Goal: Task Accomplishment & Management: Use online tool/utility

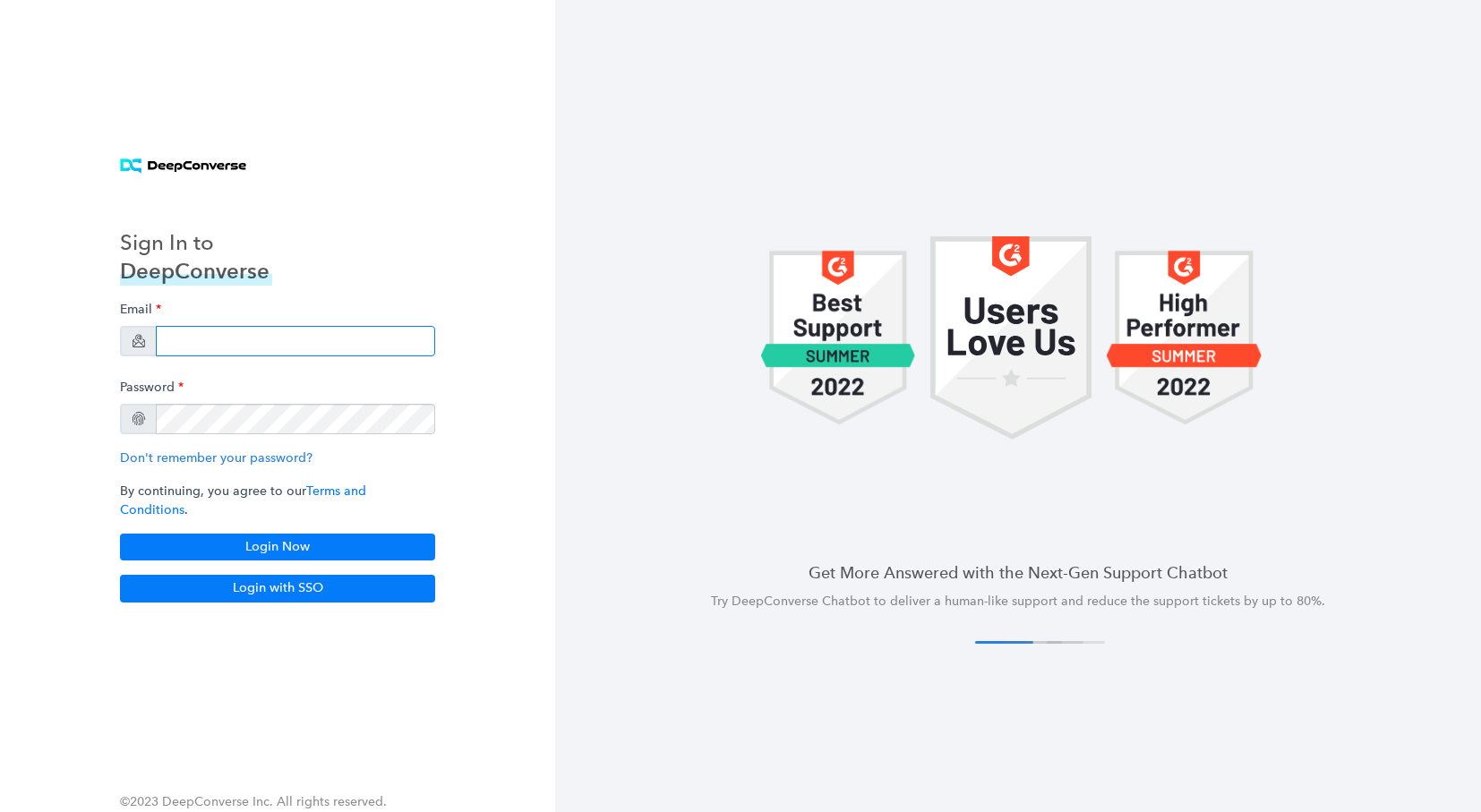
click at [226, 339] on input "email" at bounding box center [295, 341] width 279 height 30
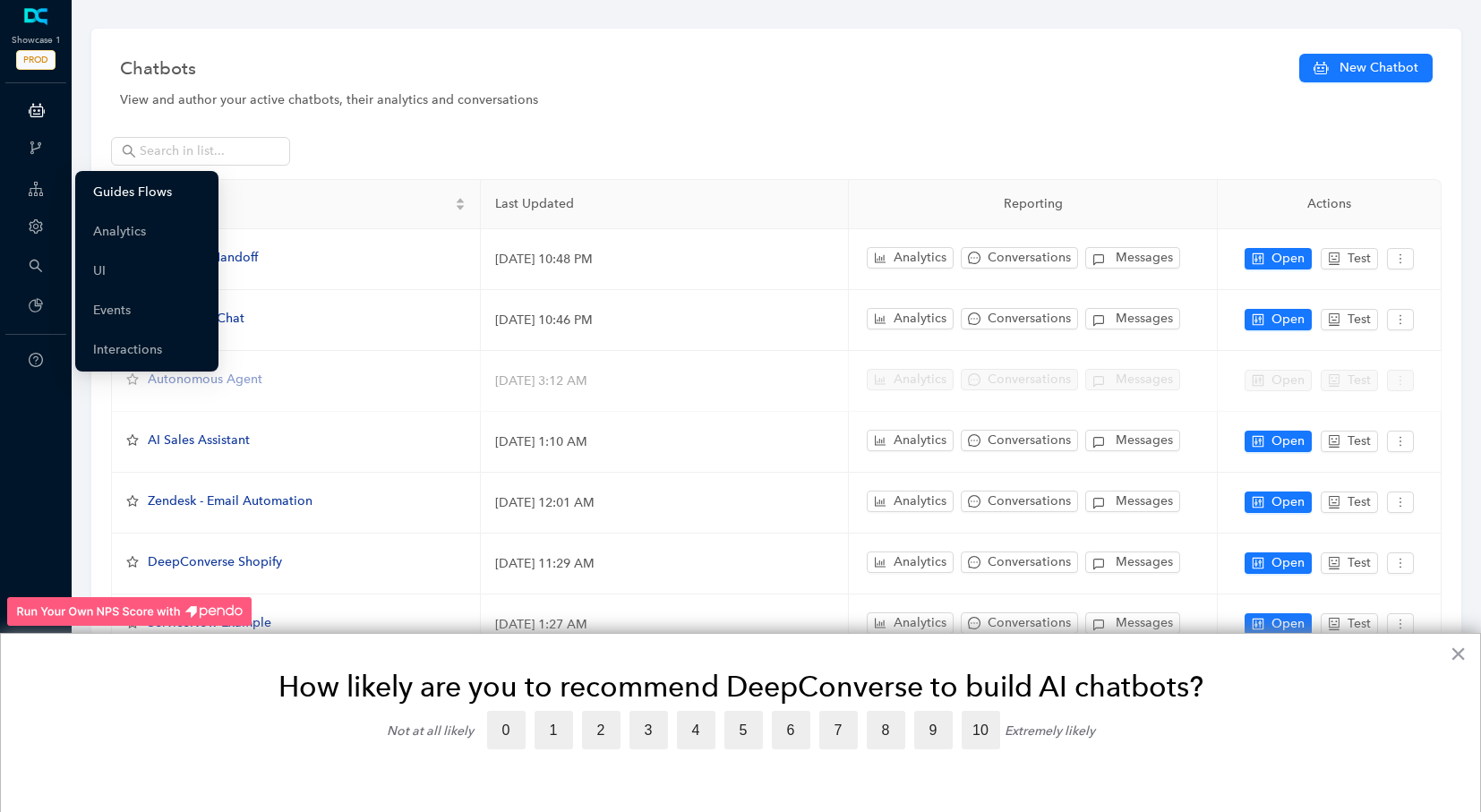
click at [155, 193] on link "Guides Flows" at bounding box center [133, 193] width 79 height 36
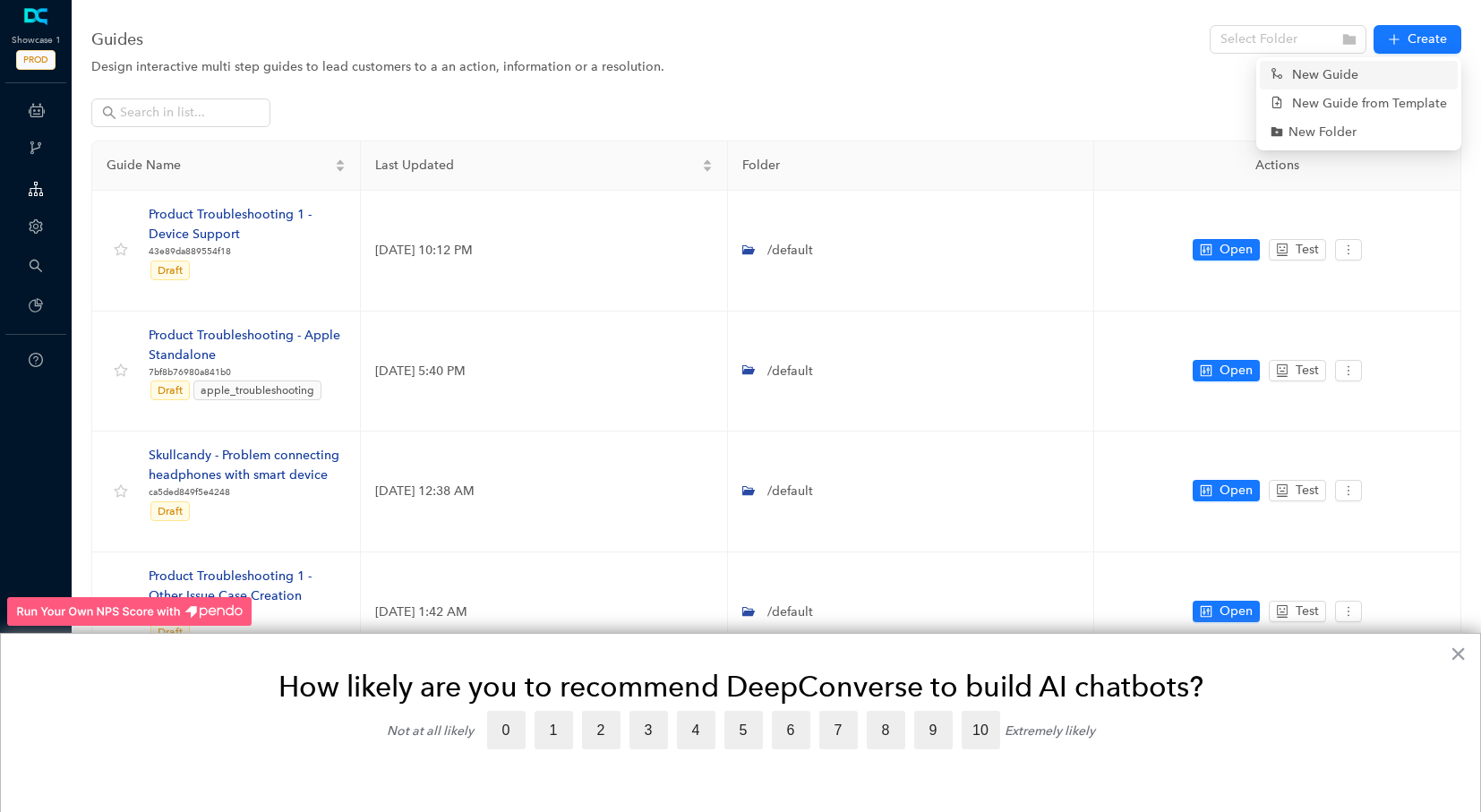
click at [1326, 74] on link "New Guide" at bounding box center [1315, 75] width 88 height 20
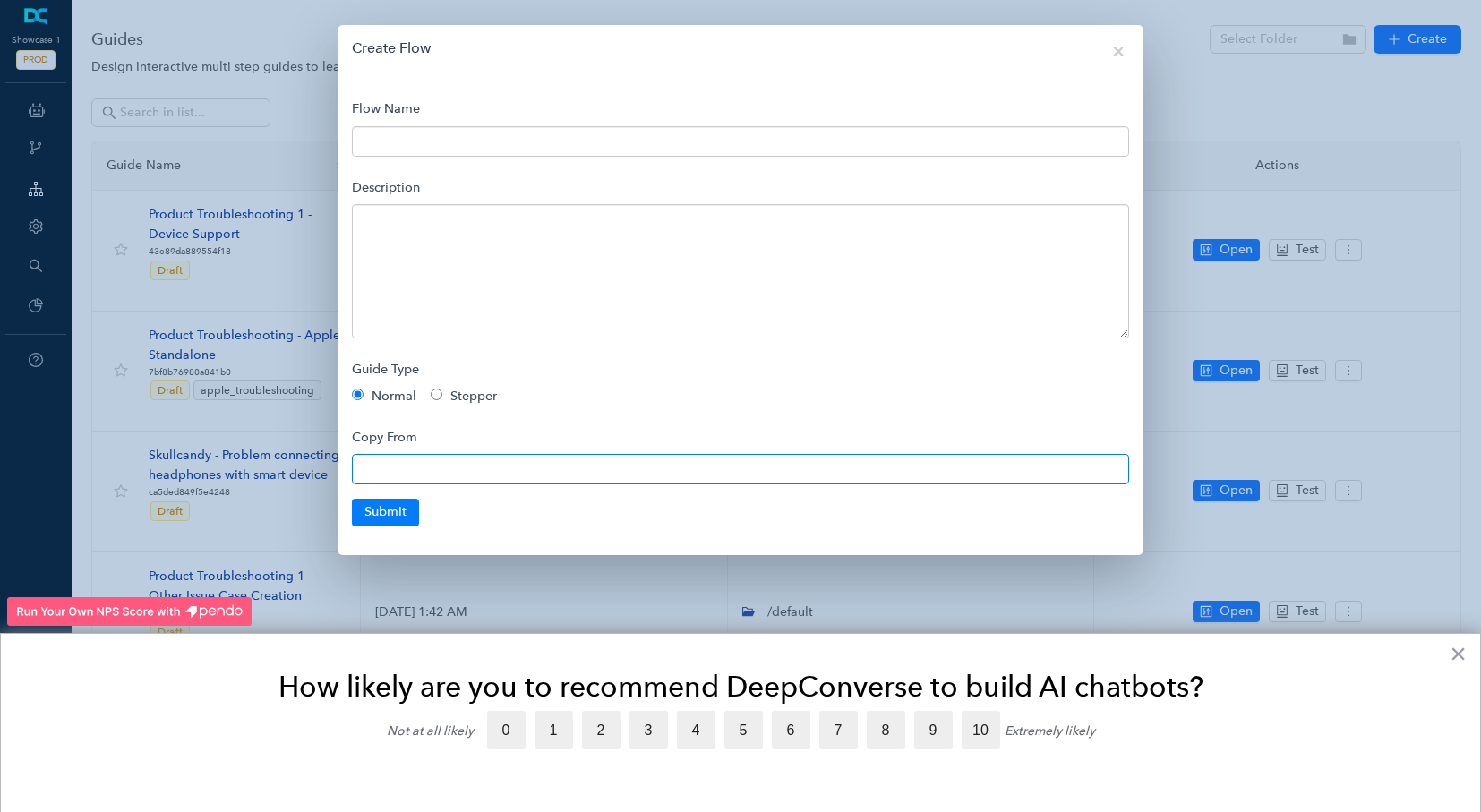
click at [393, 464] on input "text" at bounding box center [740, 469] width 777 height 30
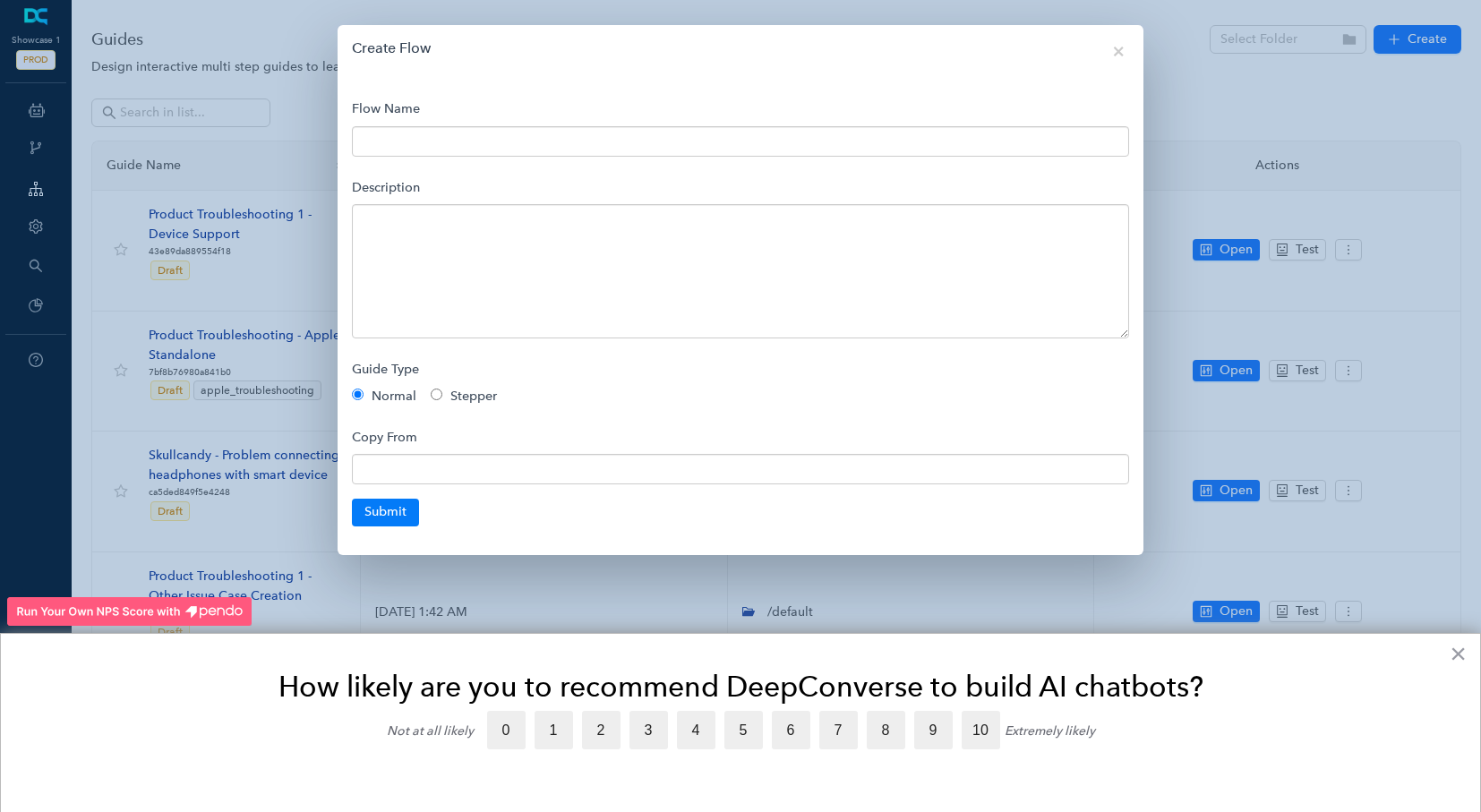
click at [534, 424] on div "Copy From" at bounding box center [740, 453] width 777 height 65
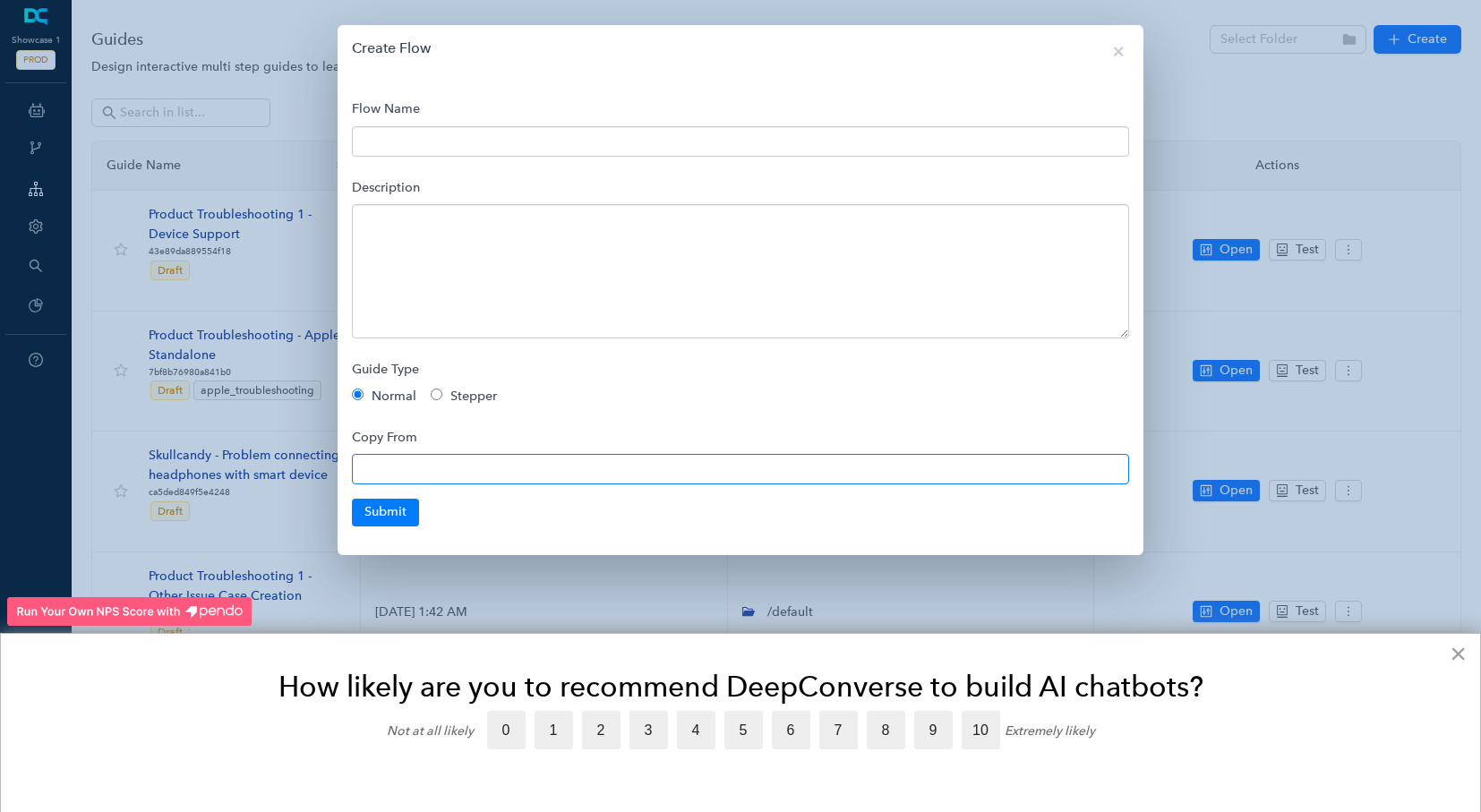
click at [462, 477] on input "text" at bounding box center [740, 469] width 777 height 30
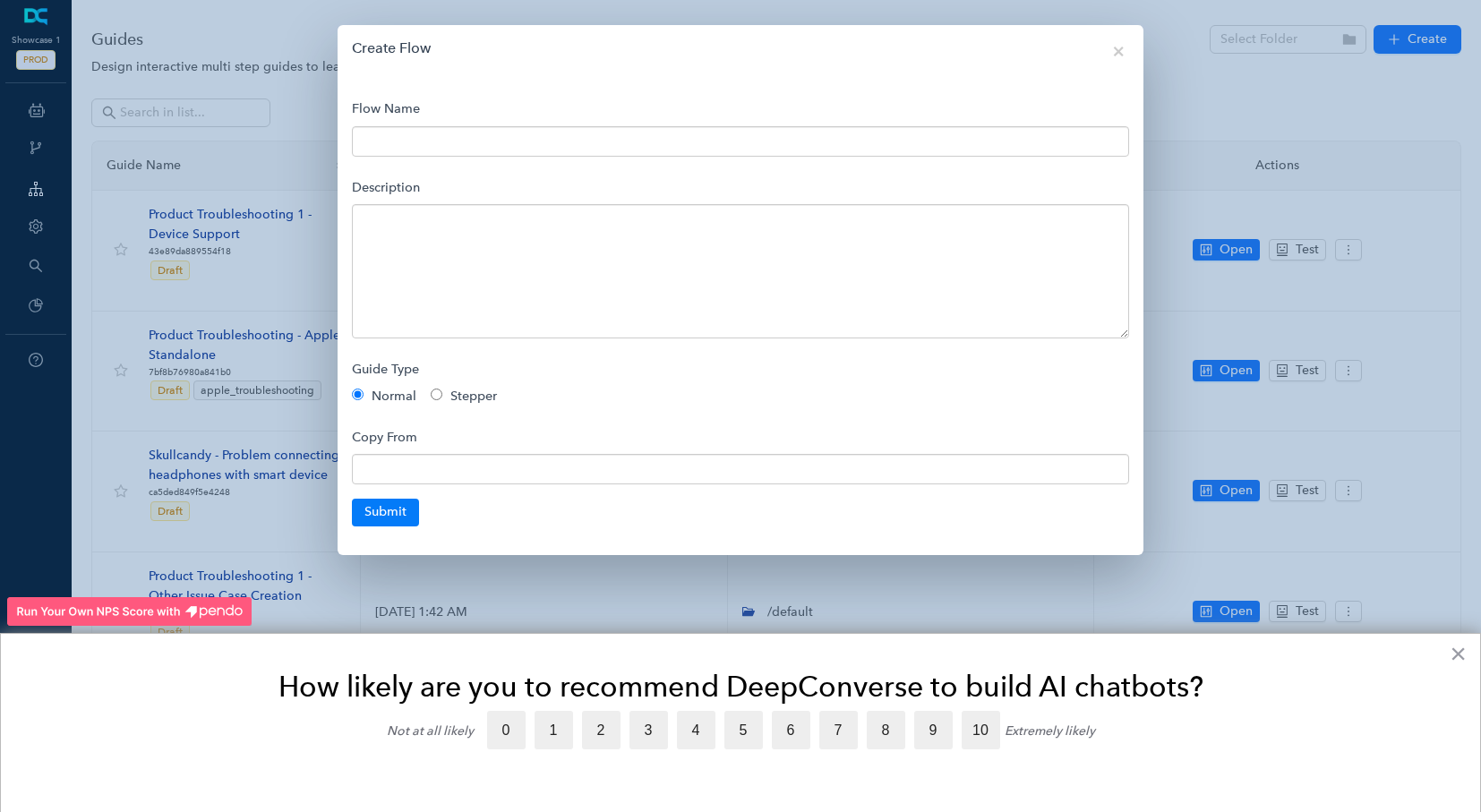
drag, startPoint x: 424, startPoint y: 441, endPoint x: 326, endPoint y: 434, distance: 98.2
click at [326, 434] on div "Create Flow × Close Flow Name Description Guide Type Normal Stepper Copy From S…" at bounding box center [740, 406] width 1481 height 812
click at [552, 428] on div "Copy From" at bounding box center [740, 453] width 777 height 65
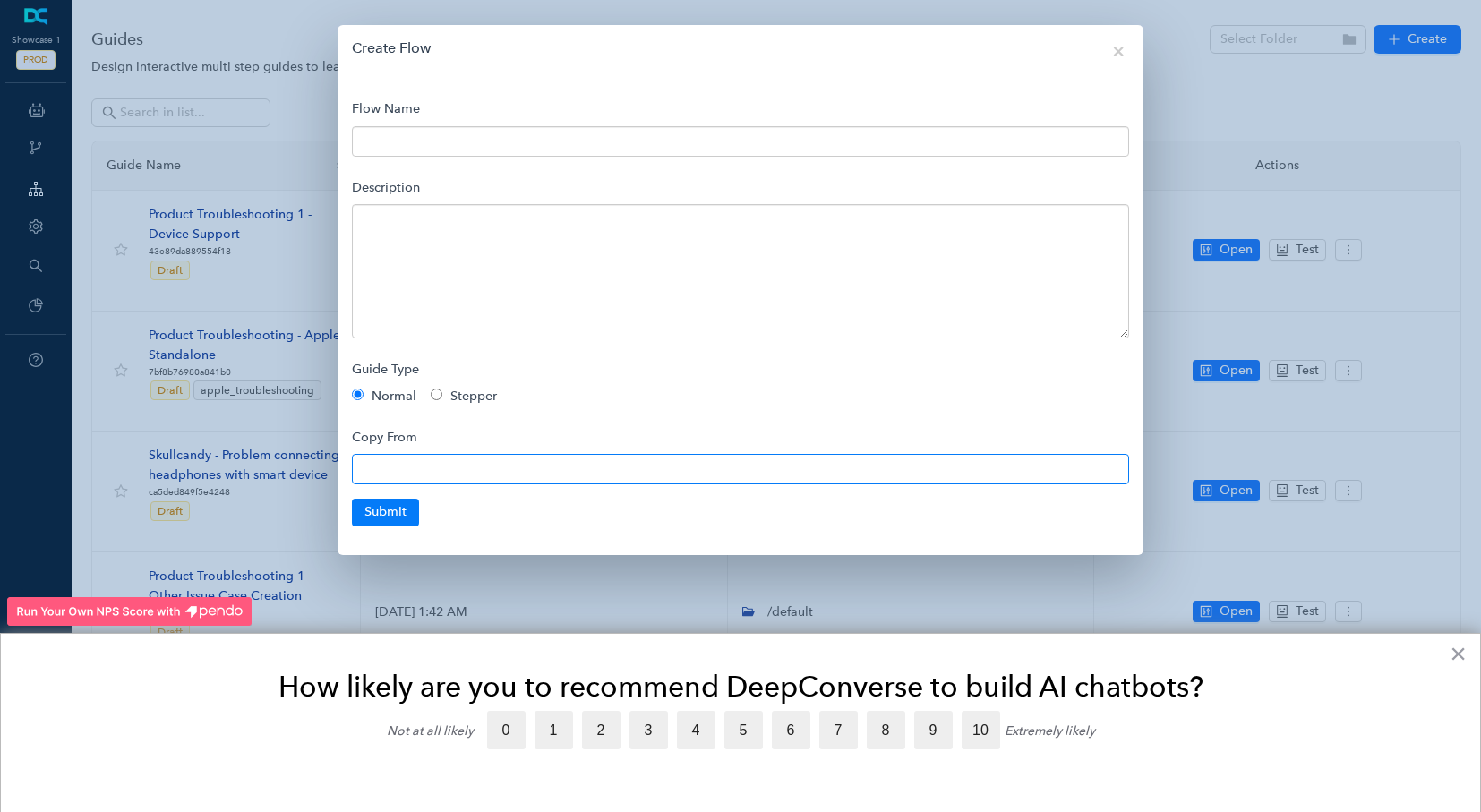
click at [491, 478] on input "text" at bounding box center [740, 469] width 777 height 30
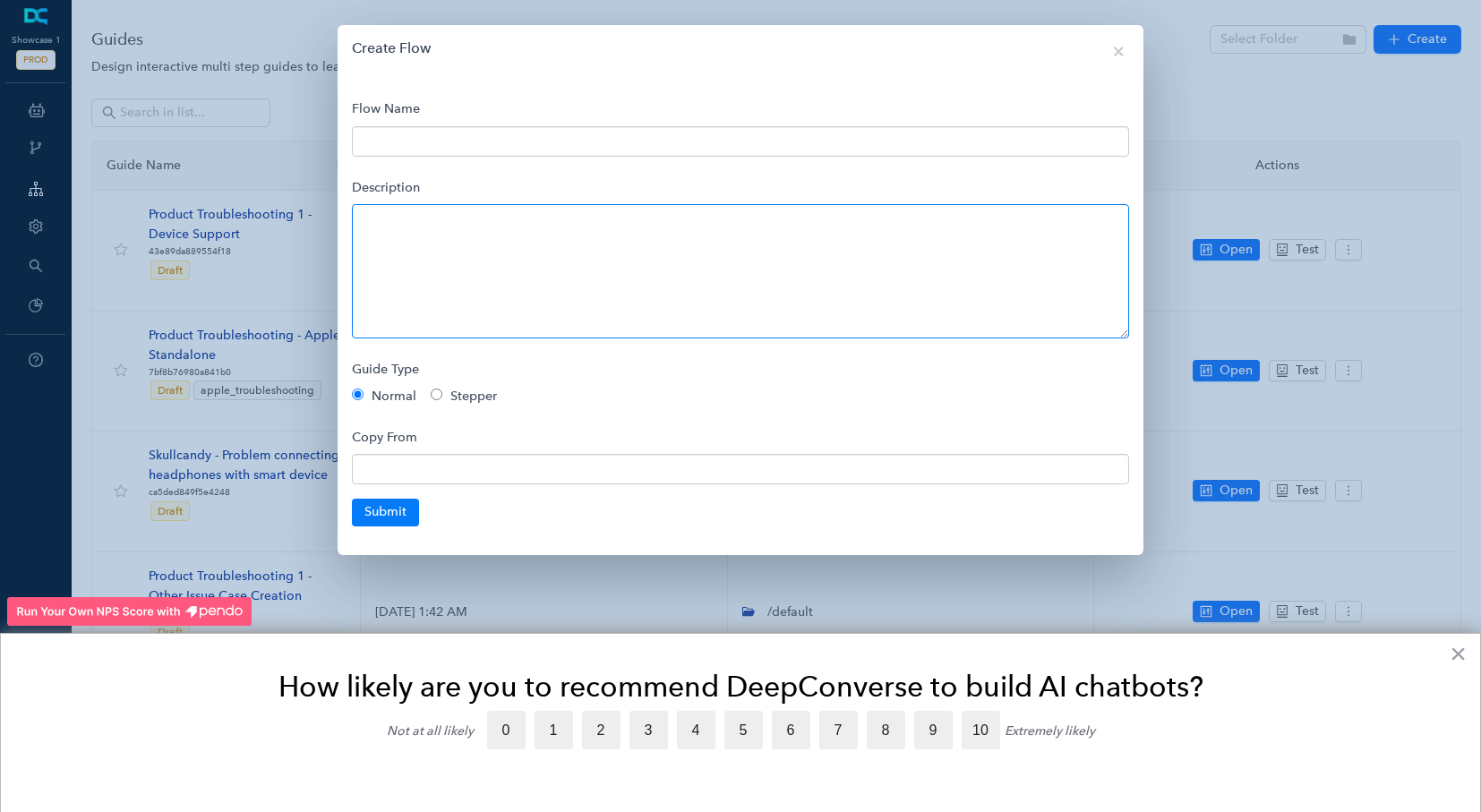
click at [503, 243] on textarea at bounding box center [740, 271] width 777 height 134
click at [523, 147] on input "text" at bounding box center [740, 141] width 777 height 30
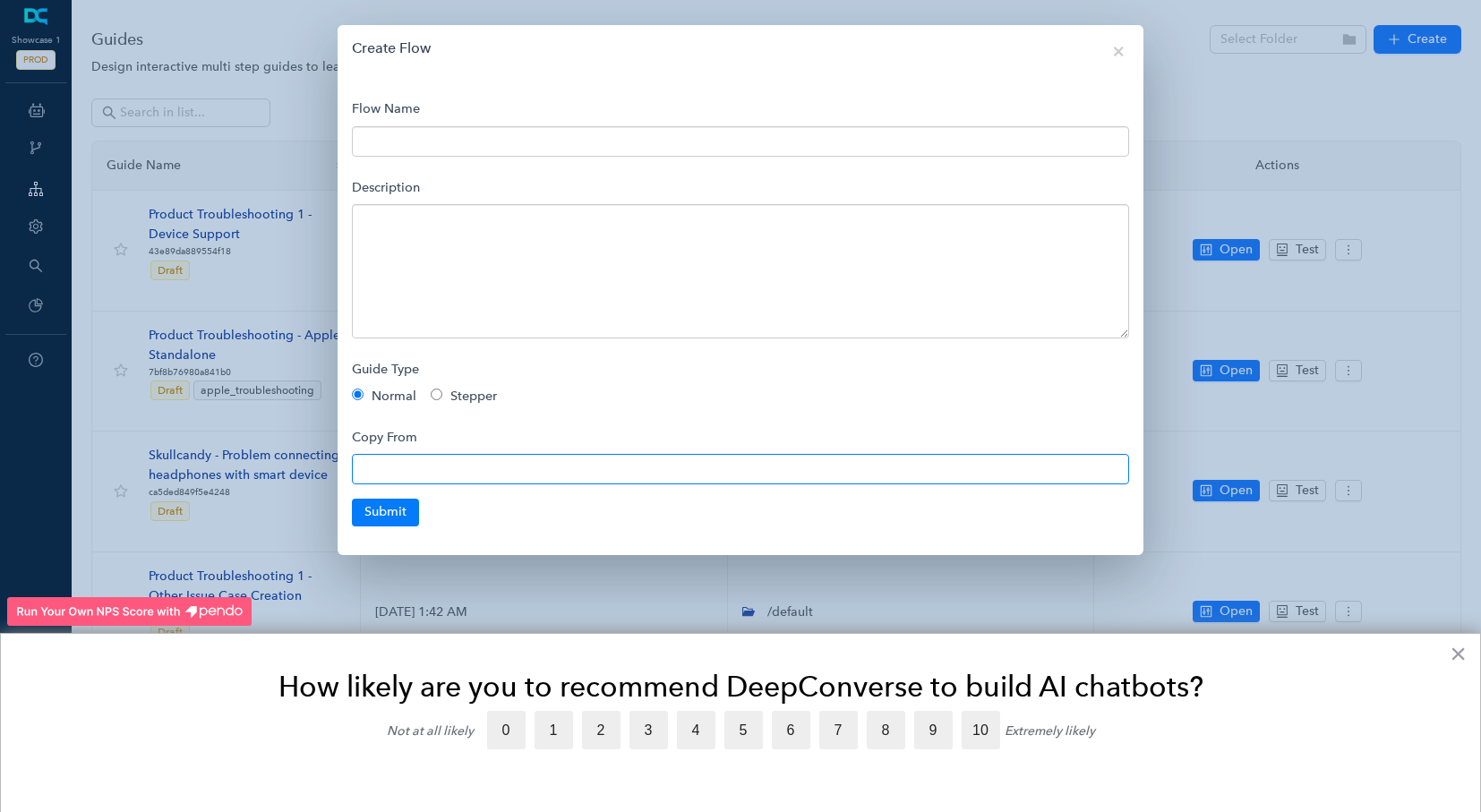
click at [479, 463] on input "text" at bounding box center [740, 469] width 777 height 30
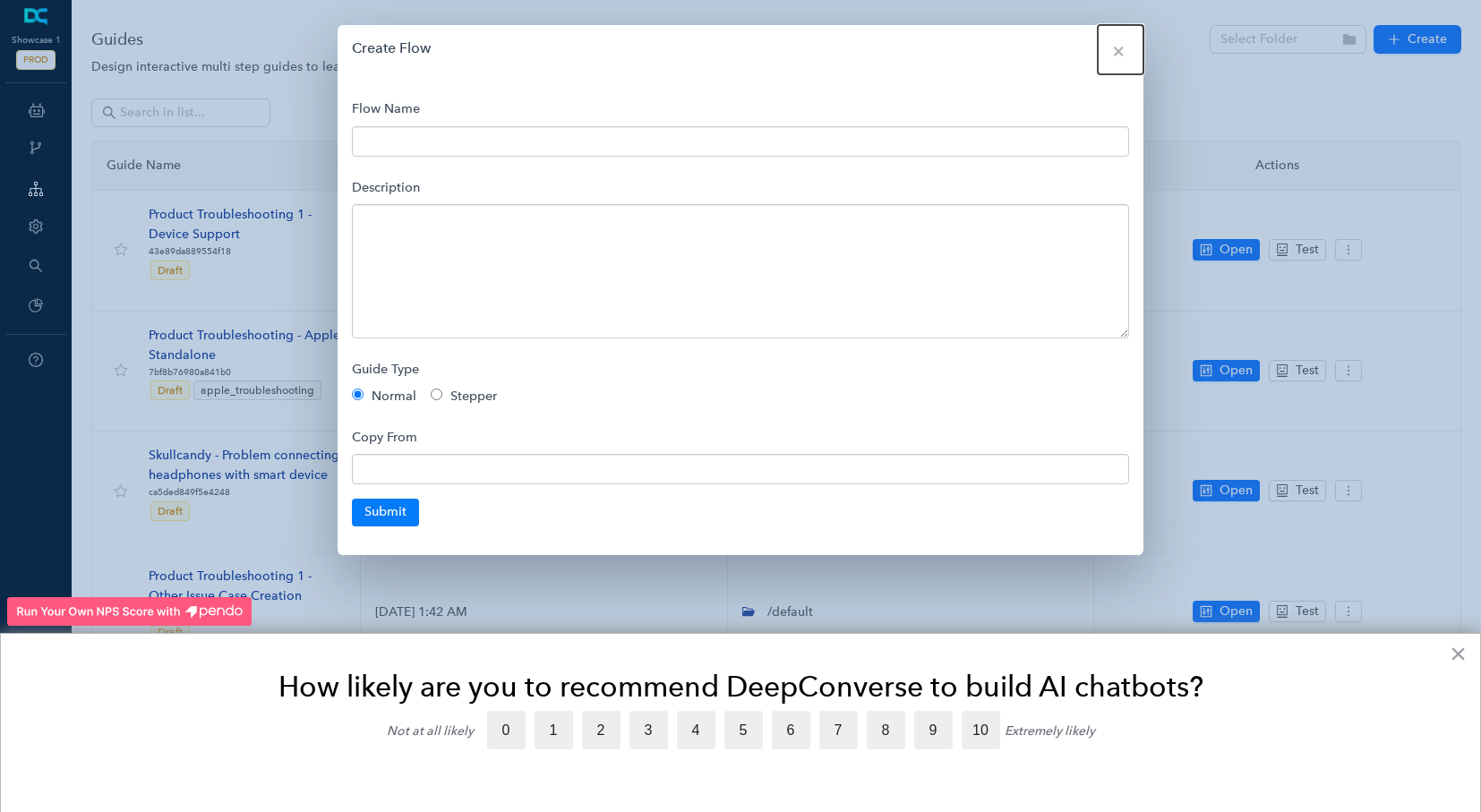
click at [1130, 51] on button "× Close" at bounding box center [1121, 50] width 46 height 50
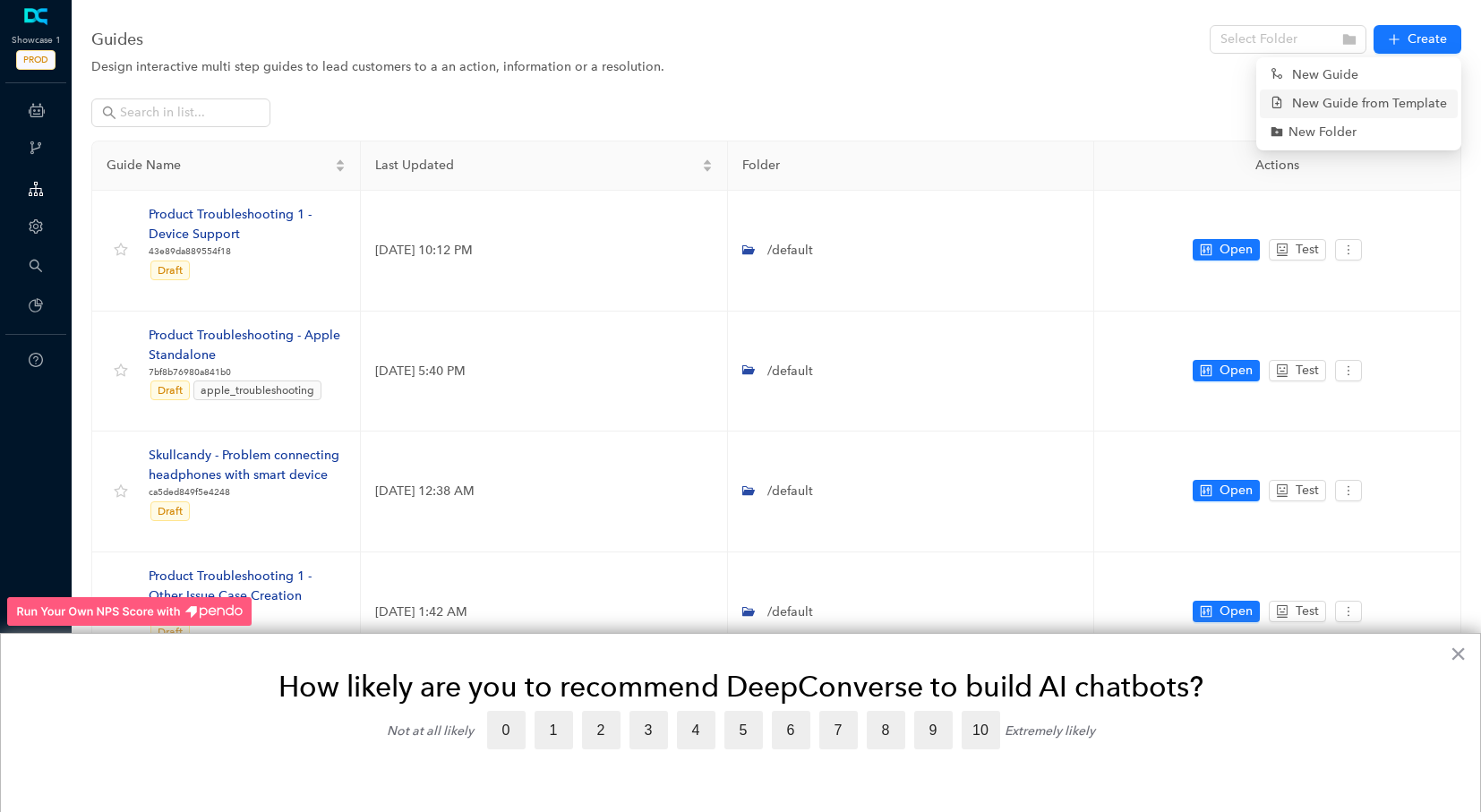
click at [1357, 96] on link "New Guide from Template" at bounding box center [1359, 104] width 176 height 20
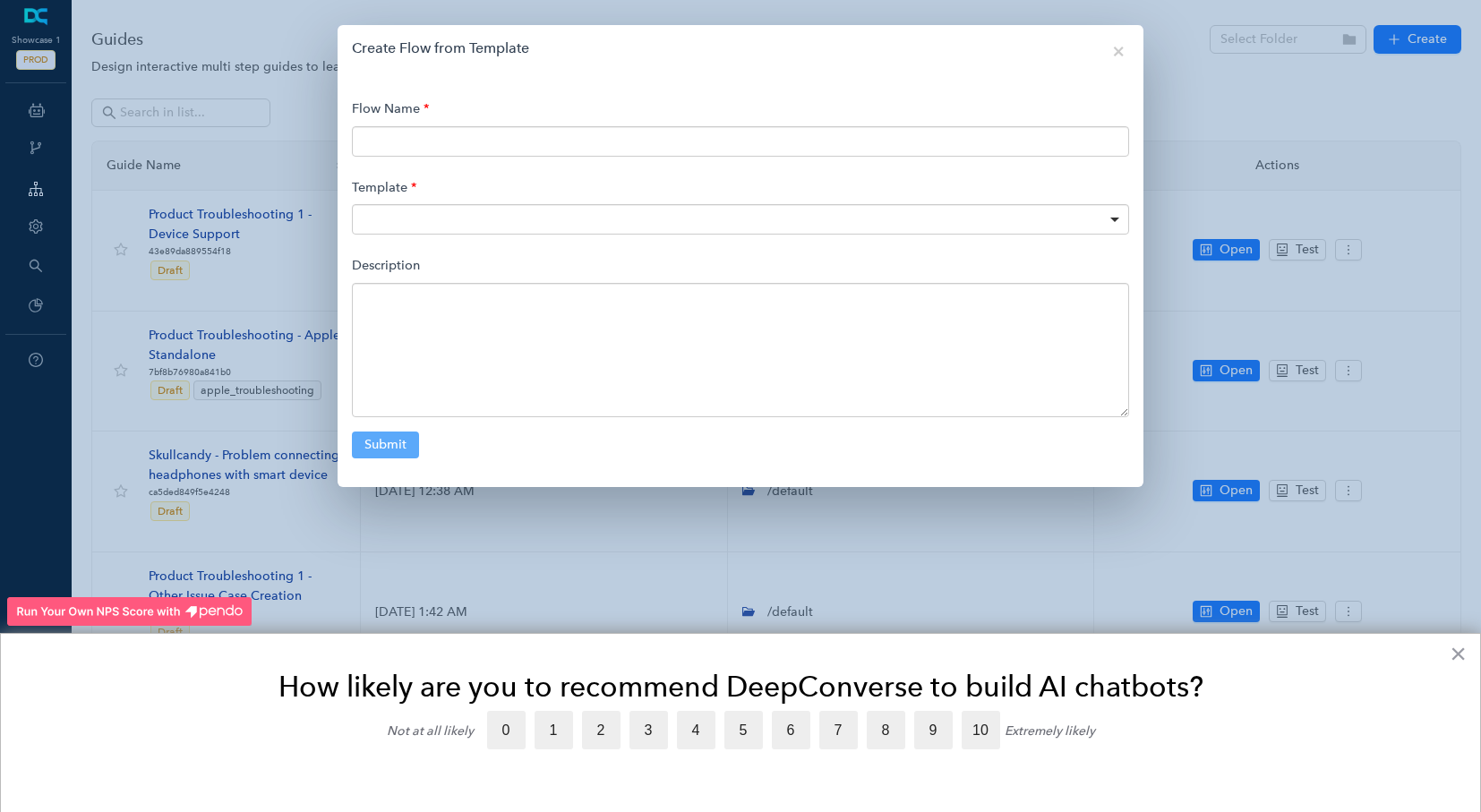
click at [464, 215] on div at bounding box center [740, 219] width 777 height 30
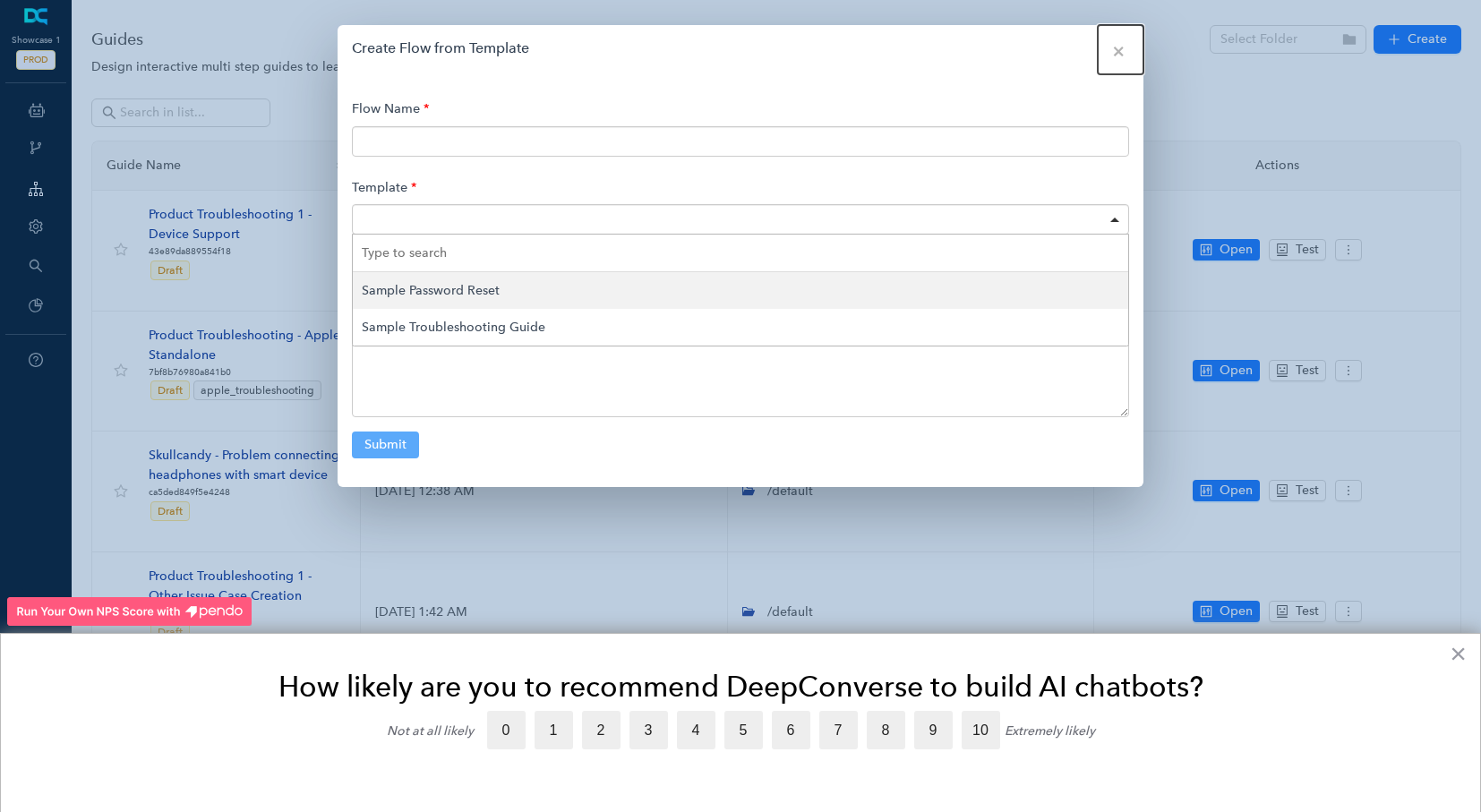
click at [1125, 45] on button "× Close" at bounding box center [1121, 50] width 46 height 50
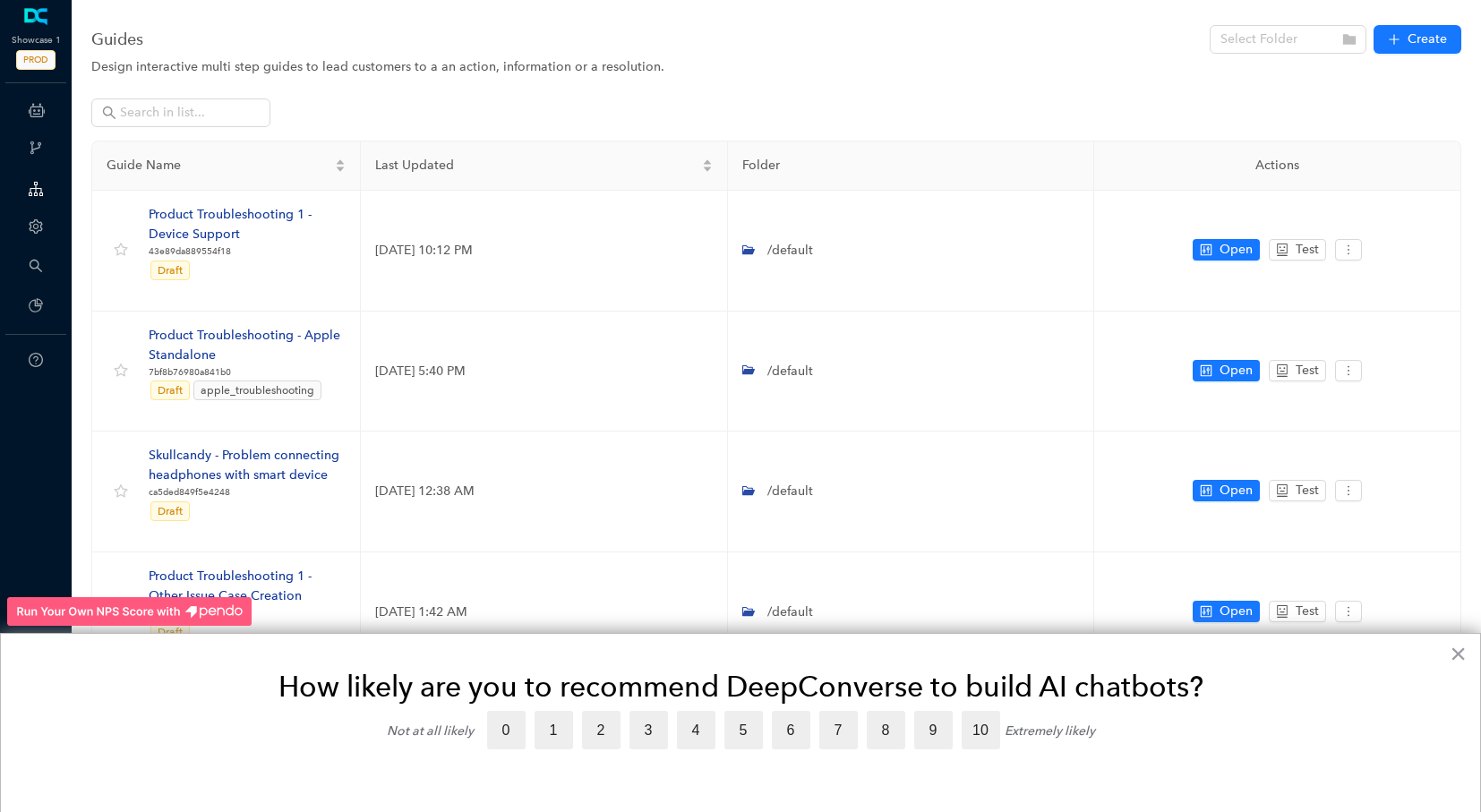
click at [1447, 647] on div "How likely are you to recommend DeepConverse to build AI chatbots? Not at all l…" at bounding box center [740, 722] width 1481 height 180
click at [1460, 656] on button "×" at bounding box center [1458, 654] width 17 height 29
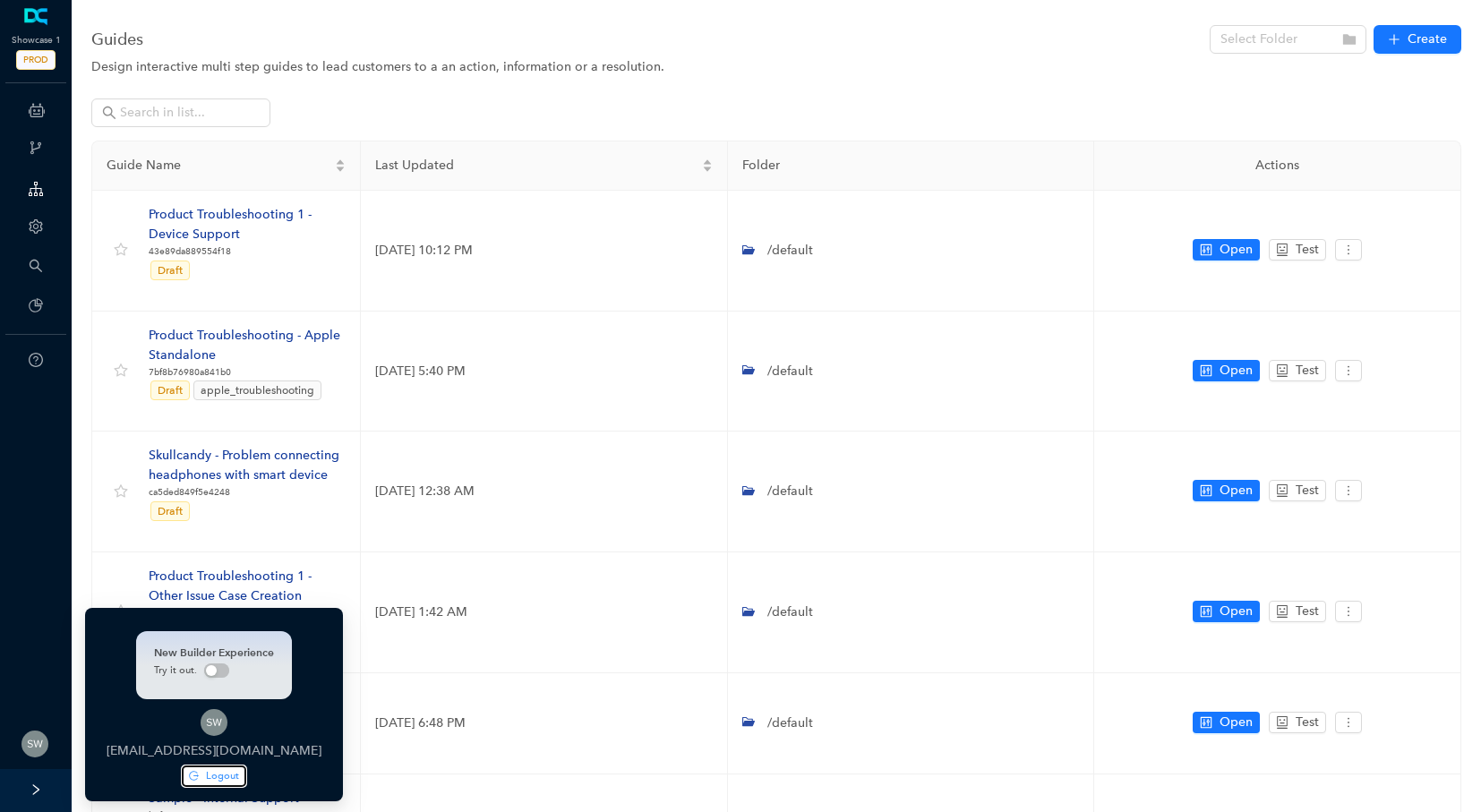
click at [199, 767] on button "Logout" at bounding box center [215, 776] width 65 height 22
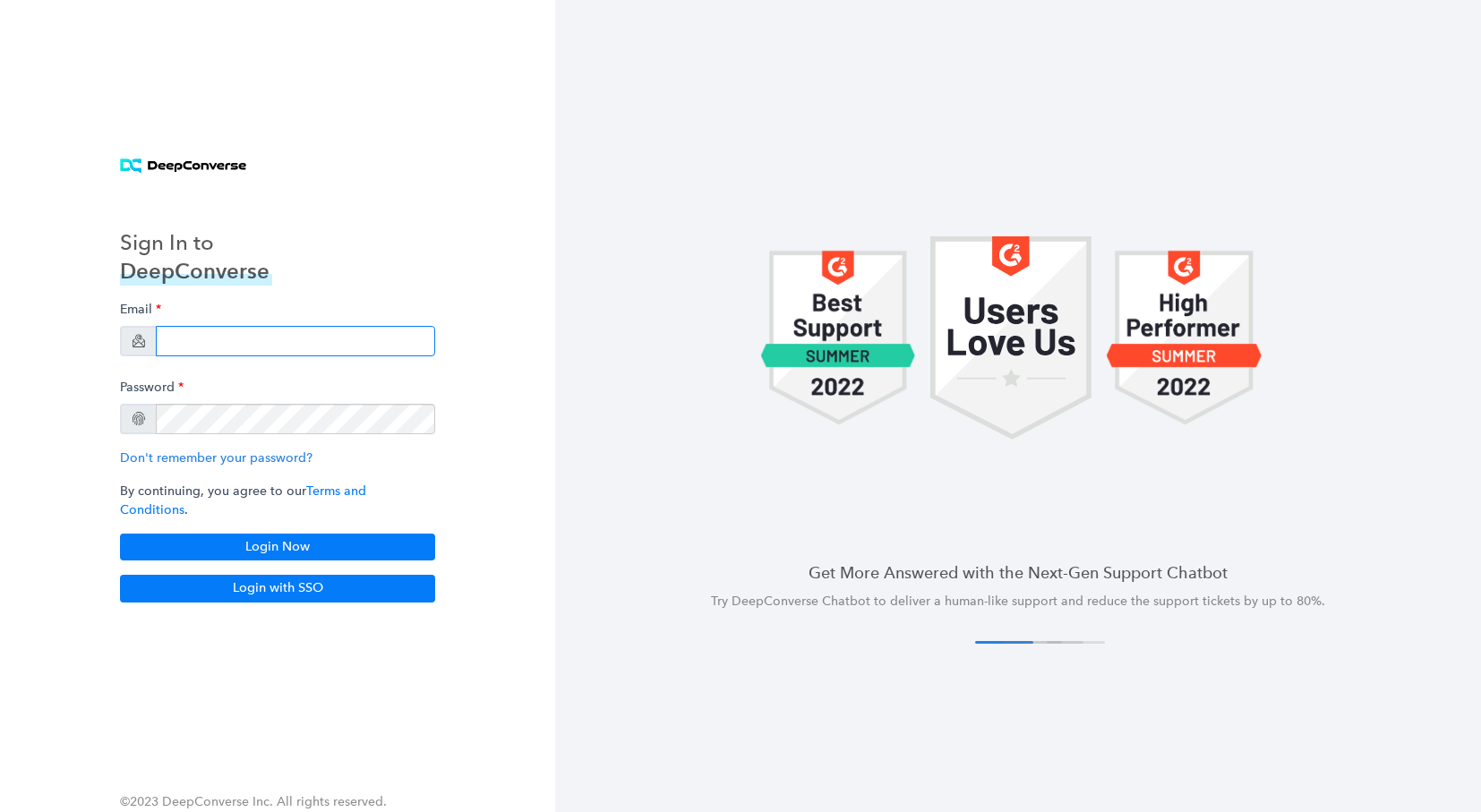
click at [217, 349] on input "email" at bounding box center [295, 341] width 279 height 30
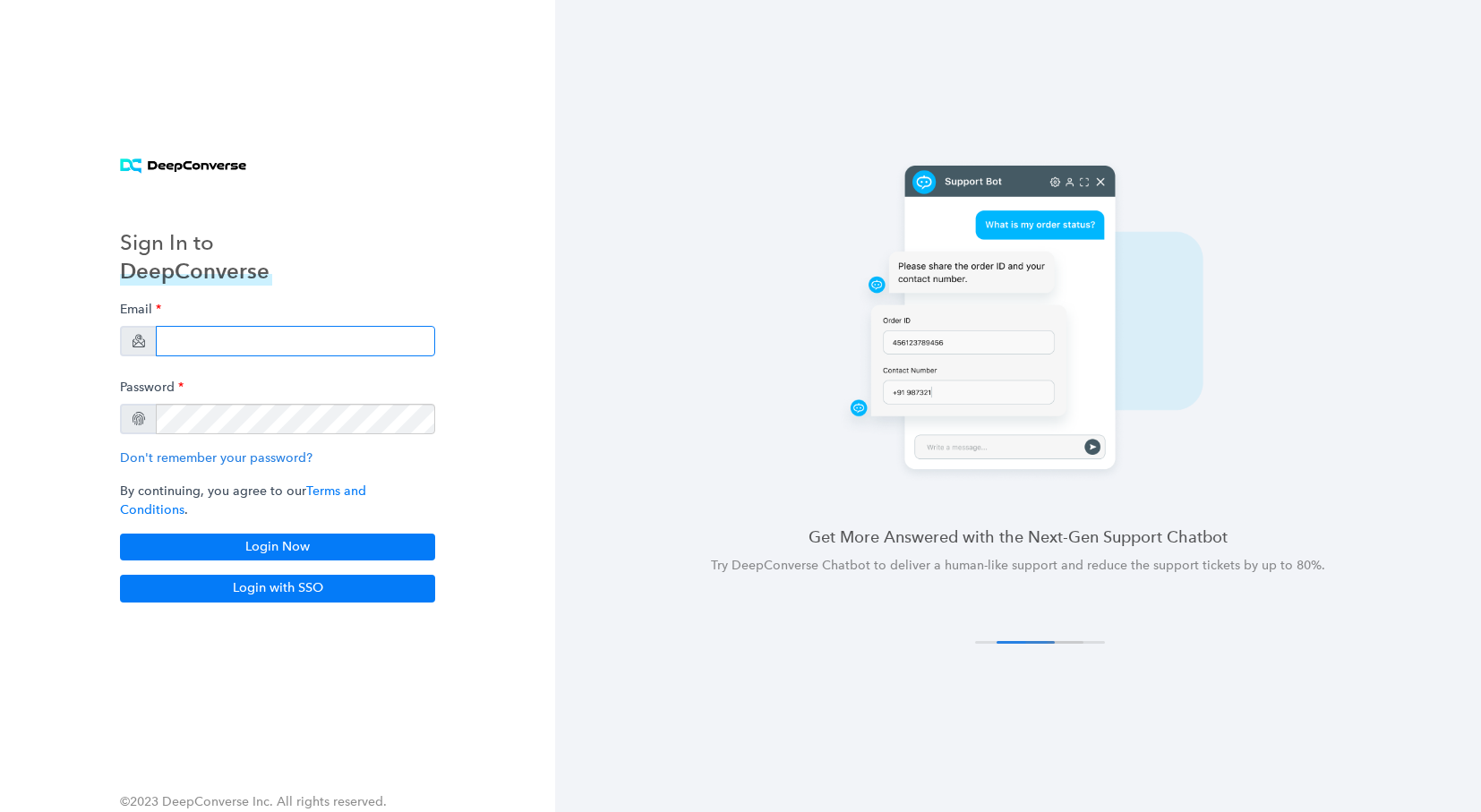
type input "[EMAIL_ADDRESS][DOMAIN_NAME]"
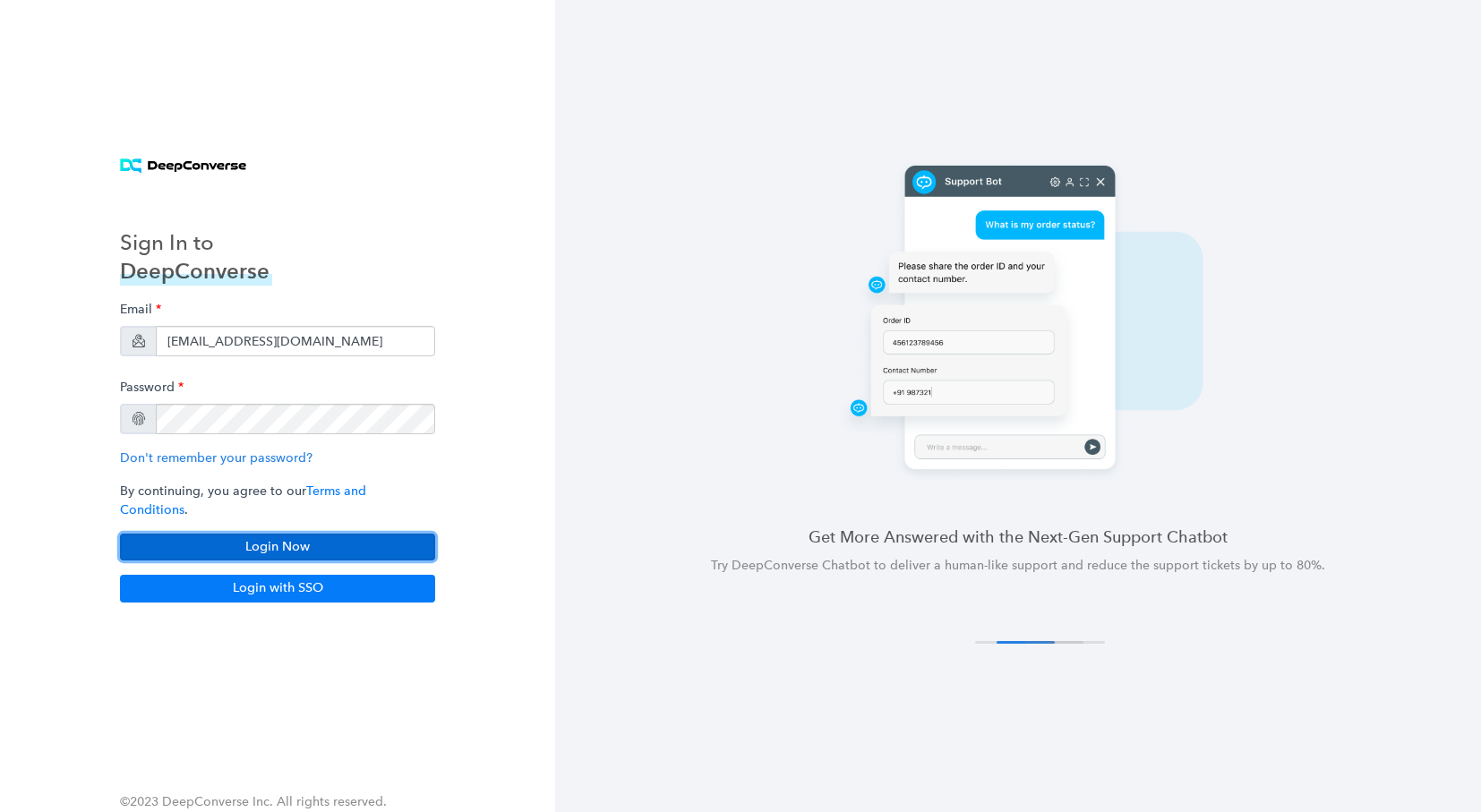
click at [287, 534] on button "Login Now" at bounding box center [278, 547] width 316 height 27
